Goal: Check status

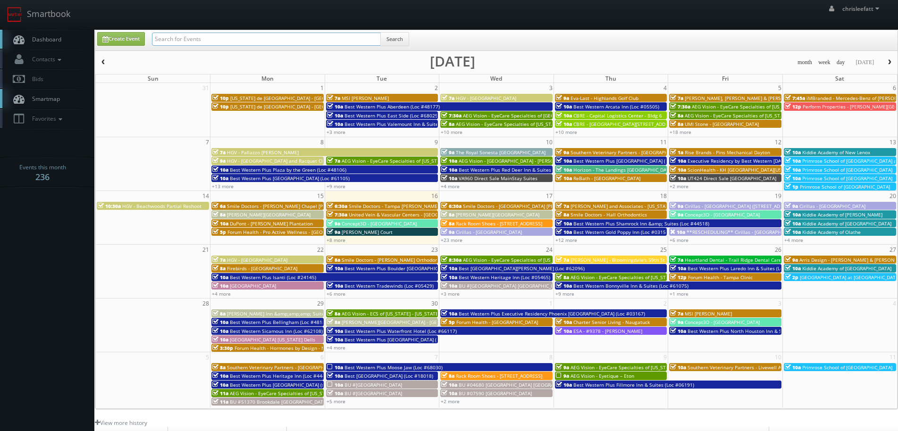
click at [302, 43] on input "text" at bounding box center [266, 39] width 229 height 13
type input "68029"
click at [407, 37] on button "Search" at bounding box center [394, 39] width 29 height 14
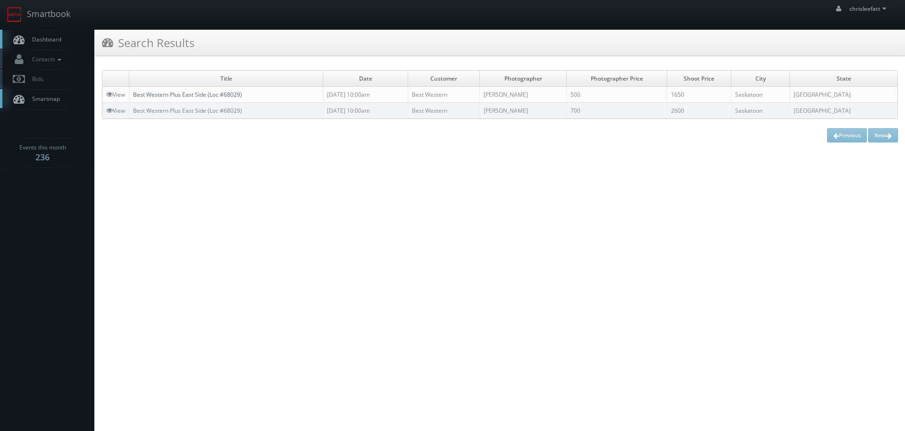
click at [230, 95] on link "Best Western Plus East Side (Loc #68029)" at bounding box center [187, 95] width 109 height 8
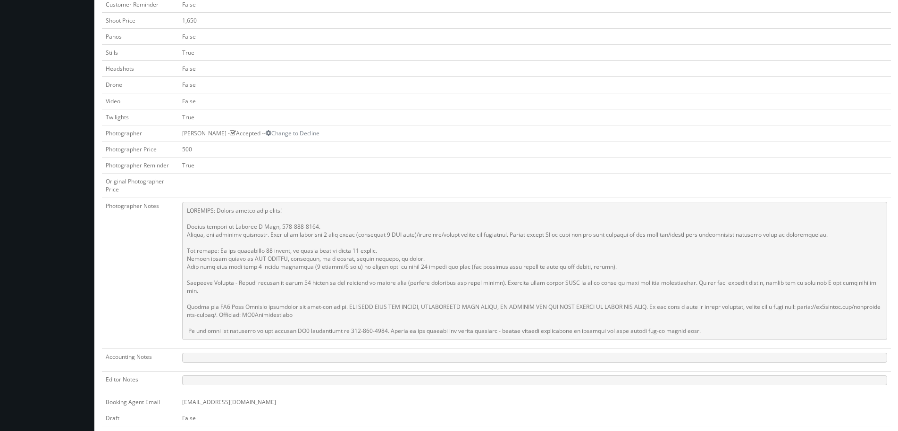
scroll to position [330, 0]
